Goal: Information Seeking & Learning: Check status

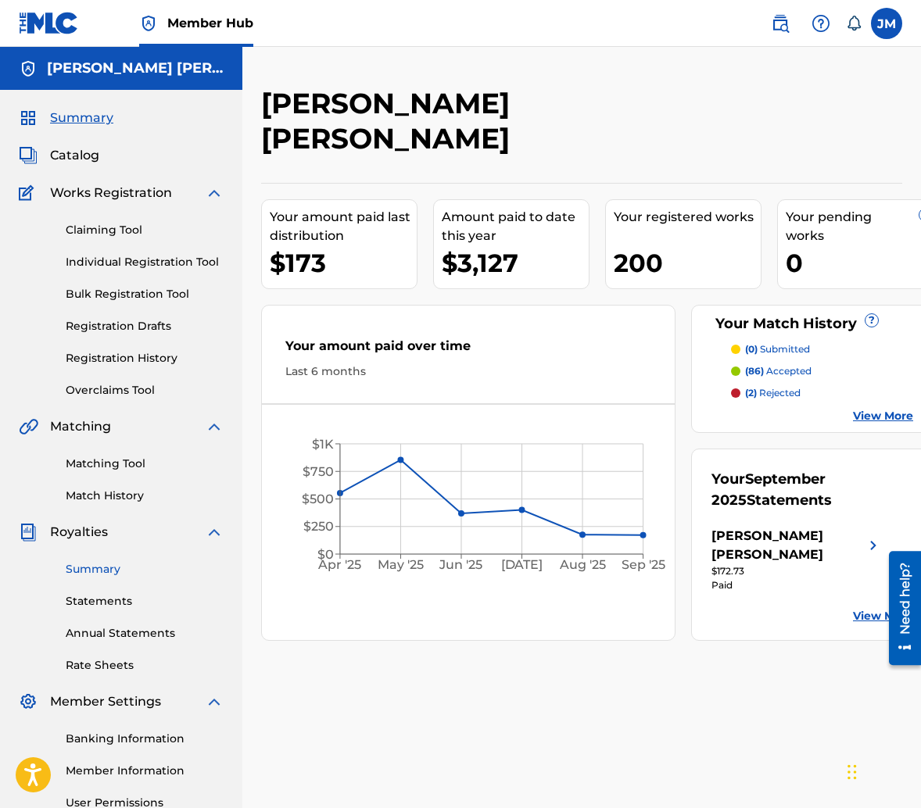
click at [93, 569] on link "Summary" at bounding box center [145, 569] width 158 height 16
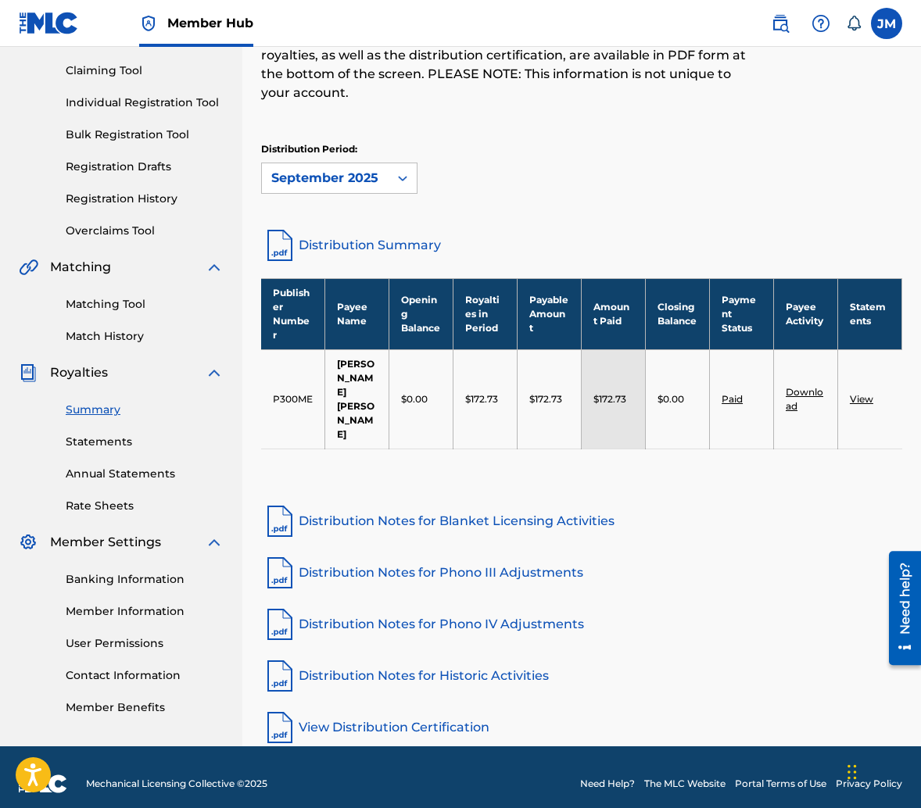
scroll to position [161, 0]
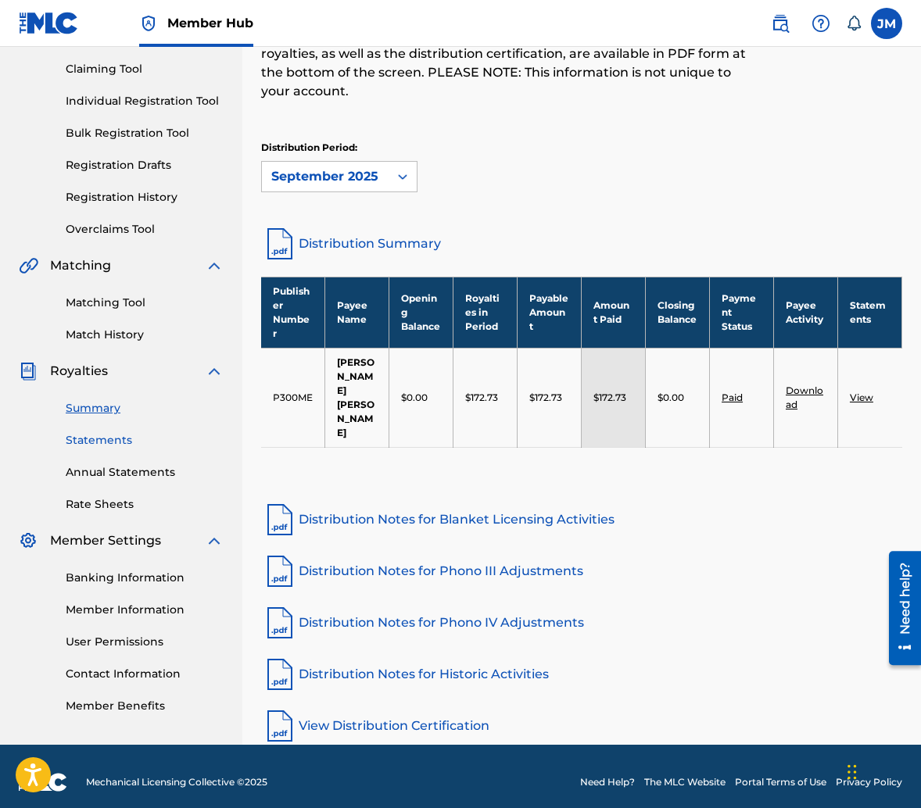
click at [106, 443] on link "Statements" at bounding box center [145, 440] width 158 height 16
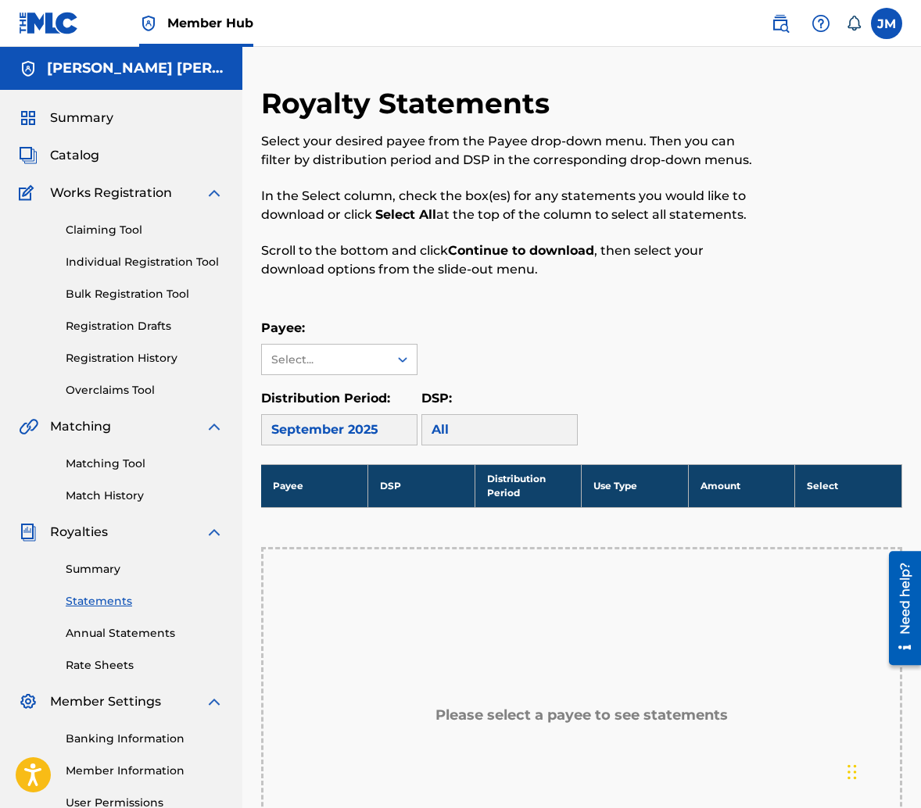
click at [113, 475] on div "Matching Tool Match History" at bounding box center [121, 470] width 205 height 68
click at [117, 638] on link "Annual Statements" at bounding box center [145, 634] width 158 height 16
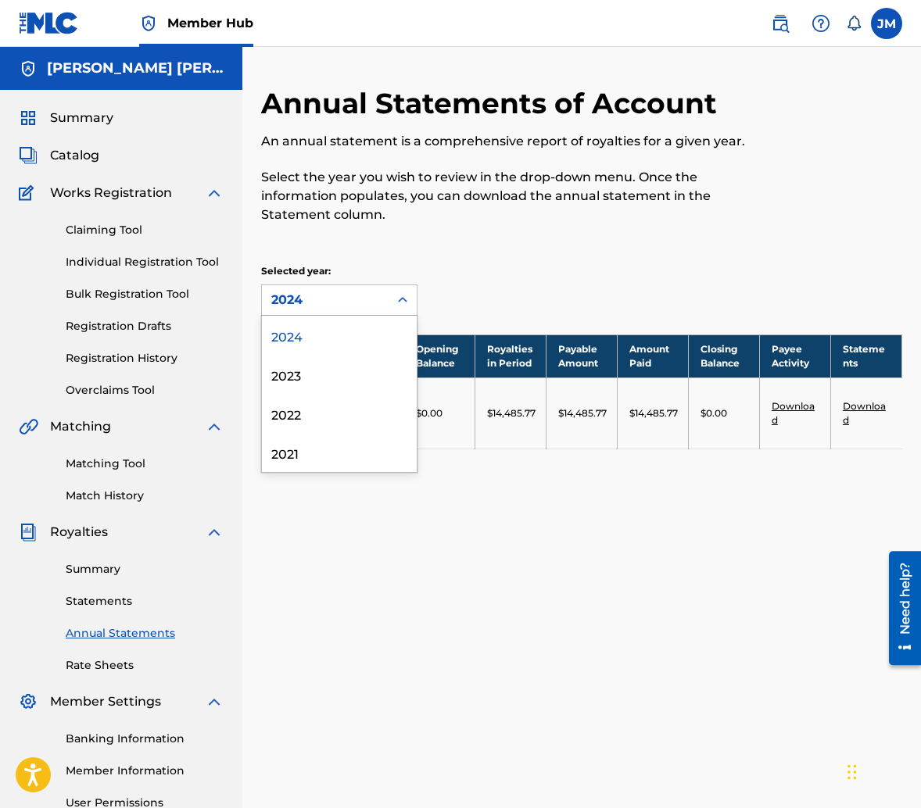
click at [319, 303] on div "2024" at bounding box center [325, 300] width 108 height 19
click at [326, 385] on div "2023" at bounding box center [339, 374] width 155 height 39
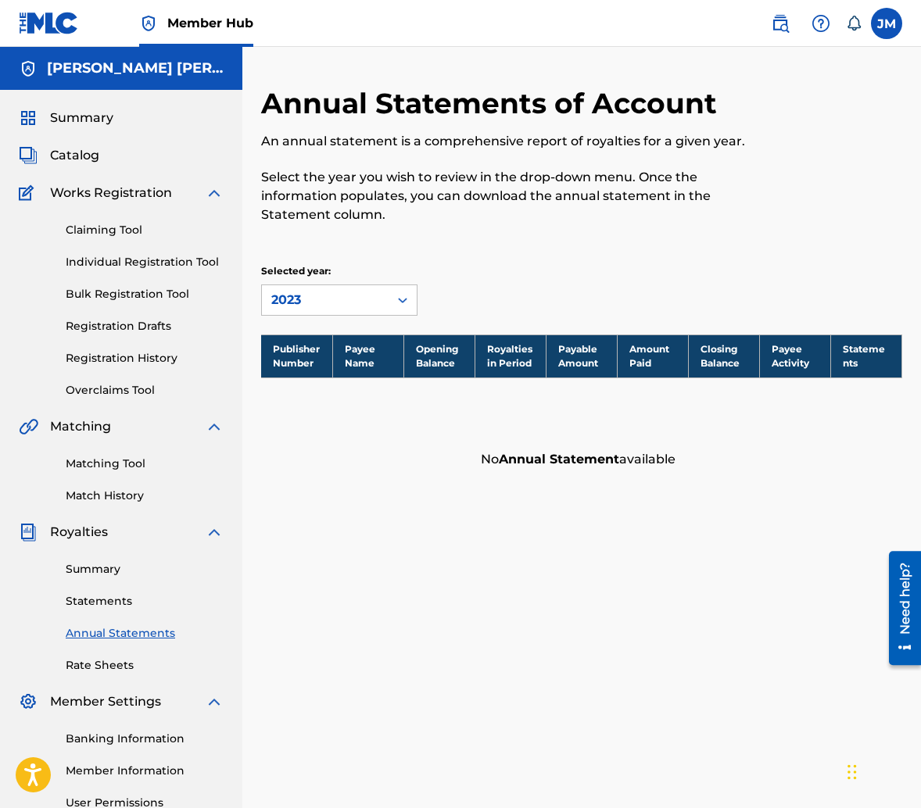
click at [314, 295] on div "2023" at bounding box center [325, 300] width 108 height 19
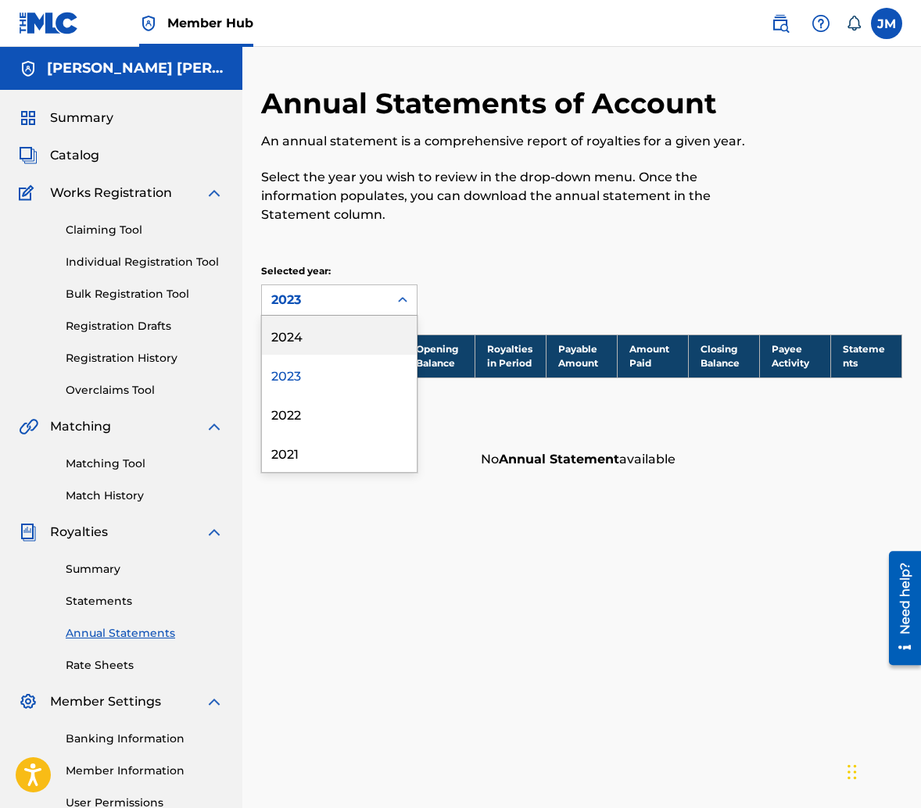
click at [322, 340] on div "2024" at bounding box center [339, 335] width 155 height 39
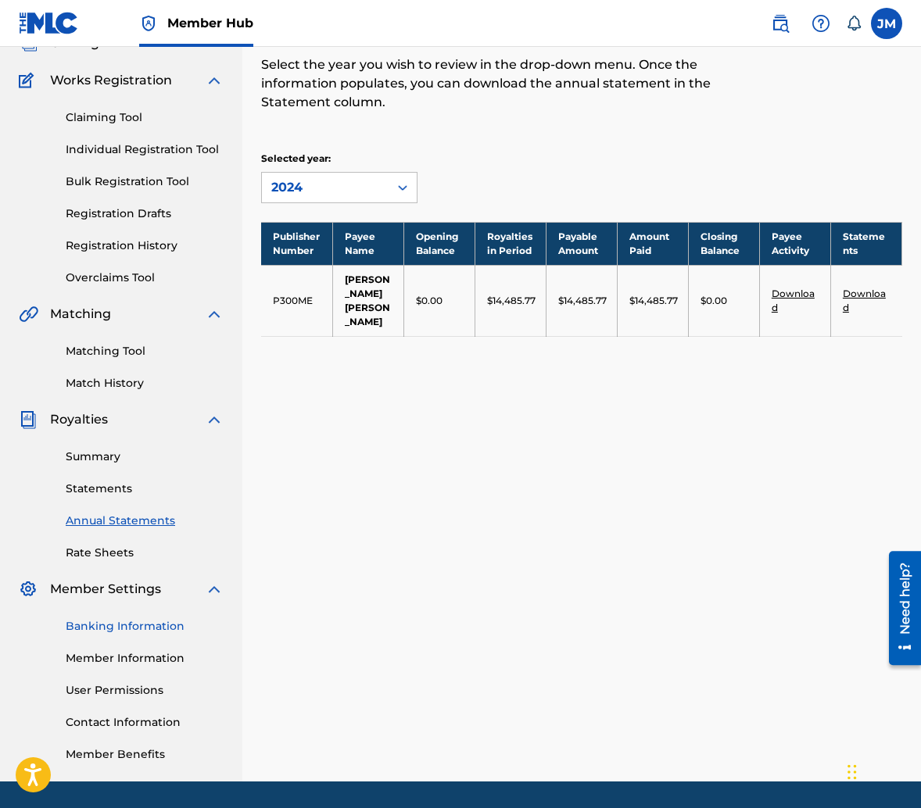
scroll to position [110, 0]
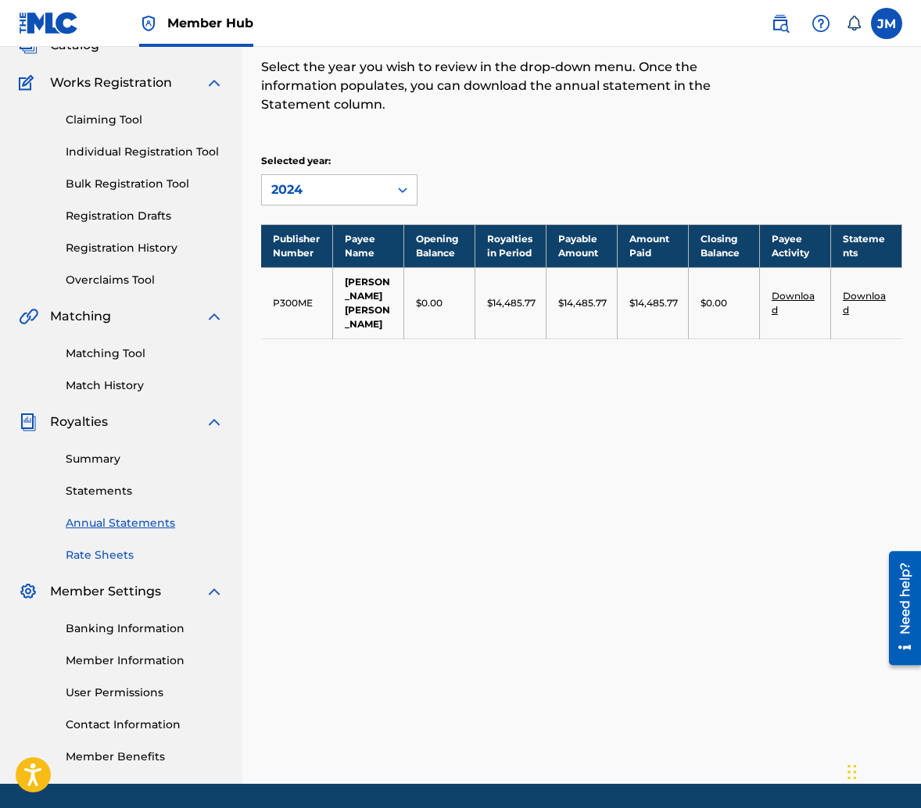
click at [111, 553] on link "Rate Sheets" at bounding box center [145, 555] width 158 height 16
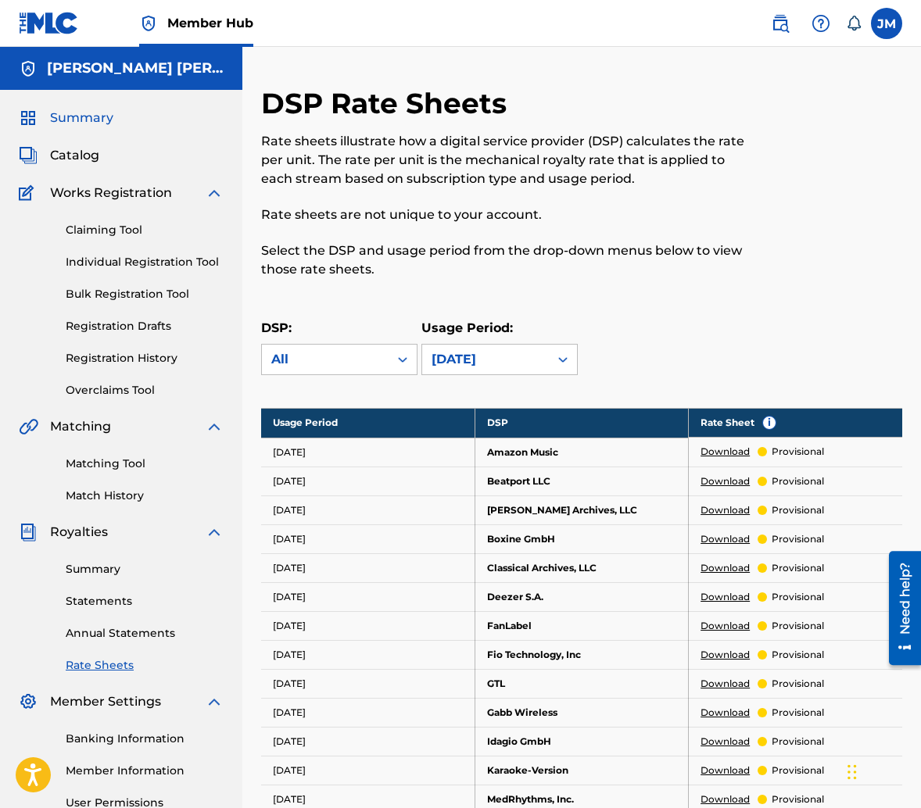
click at [73, 114] on span "Summary" at bounding box center [81, 118] width 63 height 19
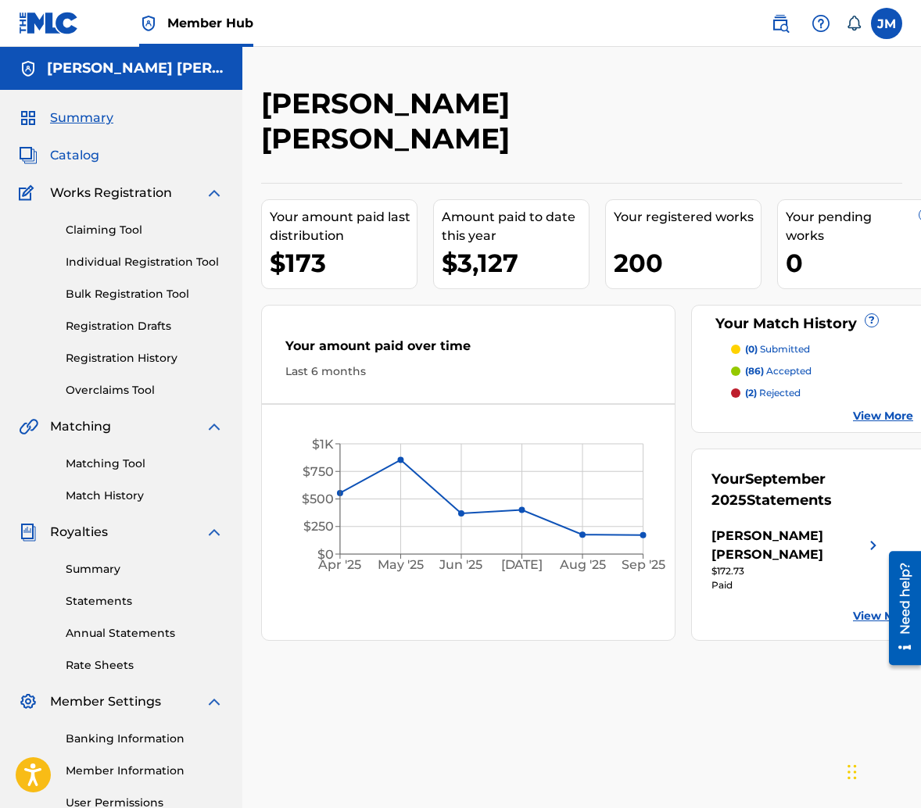
click at [62, 149] on span "Catalog" at bounding box center [74, 155] width 49 height 19
